Goal: Task Accomplishment & Management: Manage account settings

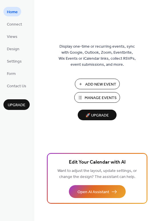
click at [95, 96] on span "Manage Events" at bounding box center [101, 98] width 32 height 6
click at [12, 62] on span "Settings" at bounding box center [14, 61] width 15 height 6
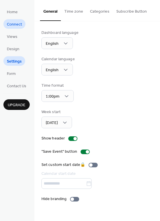
click at [12, 22] on span "Connect" at bounding box center [14, 24] width 15 height 6
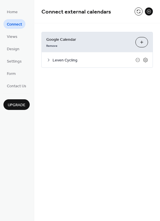
click at [56, 60] on span "Leven Cycling" at bounding box center [94, 60] width 83 height 6
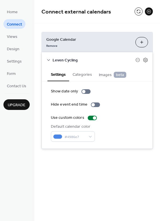
drag, startPoint x: 160, startPoint y: 55, endPoint x: 160, endPoint y: 64, distance: 9.2
click at [160, 64] on html "Home Connect Views Design Settings Form Contact Us Upgrade Connect Upgrade Conn…" at bounding box center [80, 110] width 160 height 221
drag, startPoint x: 159, startPoint y: 52, endPoint x: 159, endPoint y: 63, distance: 11.2
click at [159, 63] on div "Google Calendar Remove Choose Calendars Leven Cycling Settings Categories Image…" at bounding box center [97, 90] width 126 height 134
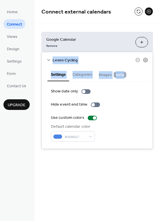
drag, startPoint x: 158, startPoint y: 42, endPoint x: 160, endPoint y: 71, distance: 29.0
click at [160, 71] on div "Google Calendar Remove Choose Calendars Leven Cycling Settings Categories Image…" at bounding box center [97, 90] width 126 height 134
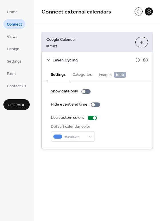
click at [152, 108] on div "Show date only Hide event end time Use custom colors Default calendar color #49…" at bounding box center [97, 114] width 111 height 67
click at [158, 118] on div "Google Calendar Remove Choose Calendars Leven Cycling Settings Categories Image…" at bounding box center [97, 90] width 126 height 134
click at [145, 59] on icon at bounding box center [145, 59] width 5 height 5
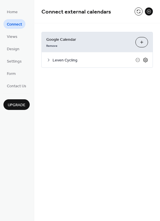
click at [145, 59] on icon at bounding box center [145, 59] width 5 height 5
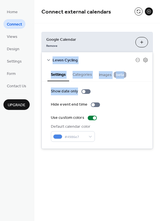
drag, startPoint x: 159, startPoint y: 40, endPoint x: 156, endPoint y: 89, distance: 49.1
click at [156, 89] on div "Google Calendar Remove Choose Calendars Leven Cycling Settings Categories Image…" at bounding box center [97, 90] width 126 height 134
click at [158, 89] on div "Google Calendar Remove Choose Calendars Leven Cycling Settings Categories Image…" at bounding box center [97, 90] width 126 height 134
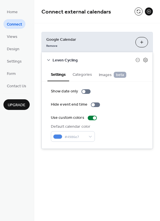
click at [158, 89] on div "Google Calendar Remove Choose Calendars Leven Cycling Settings Categories Image…" at bounding box center [97, 90] width 126 height 134
click at [137, 60] on icon at bounding box center [138, 60] width 5 height 5
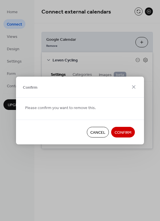
click at [121, 130] on span "Confirm" at bounding box center [123, 133] width 17 height 6
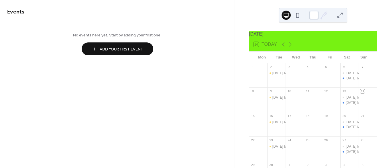
click at [277, 76] on div "Tuesday Morning Cycling Group" at bounding box center [296, 73] width 47 height 5
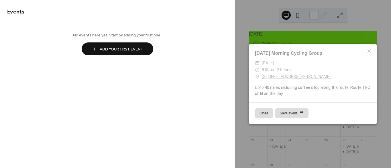
click at [264, 114] on button "Close" at bounding box center [264, 113] width 18 height 10
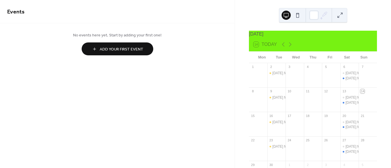
click at [279, 80] on div "Tuesday Morning Cycling Group" at bounding box center [276, 78] width 18 height 15
click at [281, 76] on div "Tuesday Morning Cycling Group" at bounding box center [296, 73] width 47 height 5
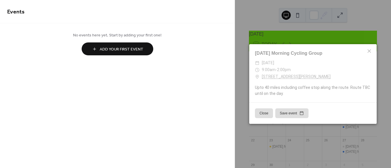
click at [288, 112] on button "Save event" at bounding box center [291, 113] width 33 height 10
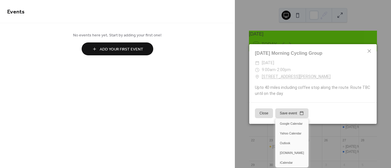
click at [370, 50] on icon at bounding box center [369, 50] width 3 height 3
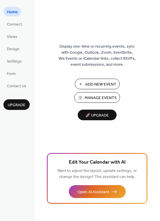
click at [95, 97] on span "Manage Events" at bounding box center [101, 98] width 32 height 6
click at [14, 26] on span "Connect" at bounding box center [14, 24] width 15 height 6
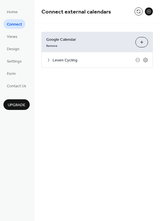
click at [50, 59] on icon at bounding box center [48, 60] width 5 height 5
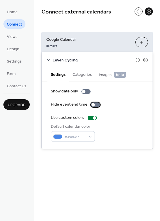
click at [95, 104] on div at bounding box center [95, 104] width 9 height 5
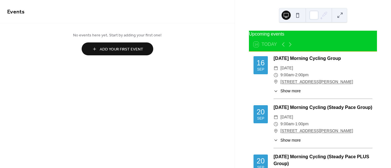
click at [339, 17] on button at bounding box center [340, 15] width 9 height 9
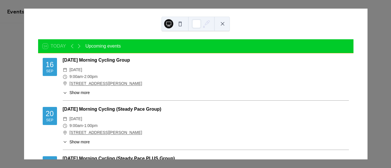
click at [181, 24] on button at bounding box center [180, 23] width 9 height 9
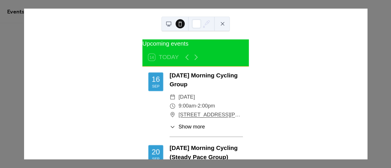
drag, startPoint x: 272, startPoint y: 46, endPoint x: 265, endPoint y: 95, distance: 49.6
click at [265, 95] on div "Upcoming events 14 Today 16 Sep Tuesday Morning Cycling Group ​ Tuesday, Septem…" at bounding box center [196, 84] width 344 height 151
click at [196, 22] on div at bounding box center [196, 23] width 9 height 9
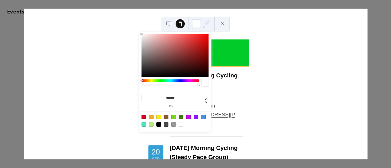
click at [284, 66] on div "Upcoming events 14 Today 16 Sep Tuesday Morning Cycling Group ​ Tuesday, Septem…" at bounding box center [196, 84] width 344 height 151
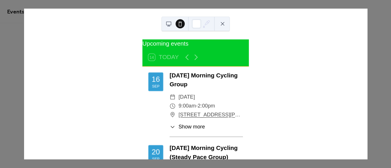
click at [184, 131] on span "Show more" at bounding box center [192, 127] width 26 height 8
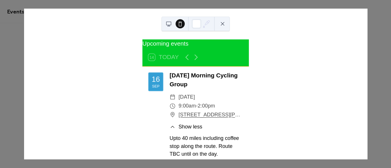
drag, startPoint x: 297, startPoint y: 110, endPoint x: 292, endPoint y: 136, distance: 26.0
click at [292, 136] on div "Upcoming events 14 Today 16 Sep Tuesday Morning Cycling Group ​ Tuesday, Septem…" at bounding box center [196, 84] width 344 height 151
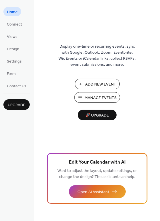
click at [95, 117] on span "🚀 Upgrade" at bounding box center [97, 115] width 32 height 8
click at [15, 34] on span "Views" at bounding box center [12, 37] width 11 height 6
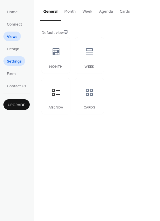
click at [11, 61] on span "Settings" at bounding box center [14, 61] width 15 height 6
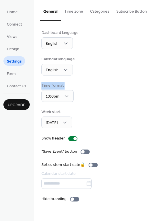
drag, startPoint x: 159, startPoint y: 55, endPoint x: 155, endPoint y: 93, distance: 38.0
click at [155, 93] on div "Dashboard language English Calendar language English Time format 1:00pm Week st…" at bounding box center [97, 115] width 126 height 189
click at [15, 77] on span "Form" at bounding box center [11, 74] width 9 height 6
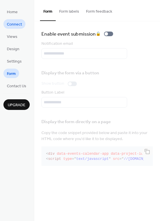
click at [17, 21] on span "Connect" at bounding box center [14, 24] width 15 height 6
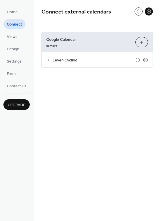
click at [49, 59] on icon at bounding box center [48, 60] width 5 height 5
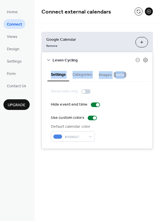
drag, startPoint x: 158, startPoint y: 67, endPoint x: 158, endPoint y: 78, distance: 10.9
click at [158, 78] on div "Google Calendar Remove Choose Calendars Leven Cycling Settings Categories Image…" at bounding box center [97, 90] width 126 height 134
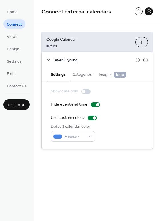
click at [138, 83] on div "Show date only Hide event end time Use custom colors Default calendar color #49…" at bounding box center [97, 114] width 111 height 67
click at [88, 136] on div "#4986e7" at bounding box center [73, 136] width 44 height 11
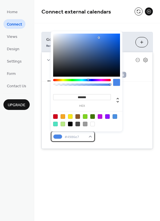
click at [88, 136] on div "#4986e7" at bounding box center [73, 136] width 44 height 11
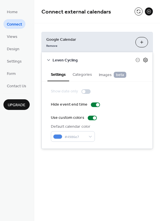
click at [147, 61] on icon at bounding box center [146, 60] width 4 height 5
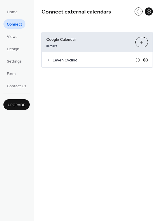
click at [147, 61] on icon at bounding box center [146, 60] width 4 height 5
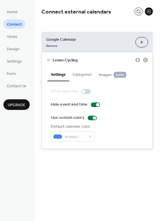
click at [138, 59] on icon at bounding box center [138, 60] width 5 height 5
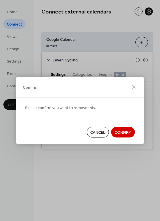
click at [124, 130] on span "Confirm" at bounding box center [123, 133] width 17 height 6
